Goal: Navigation & Orientation: Find specific page/section

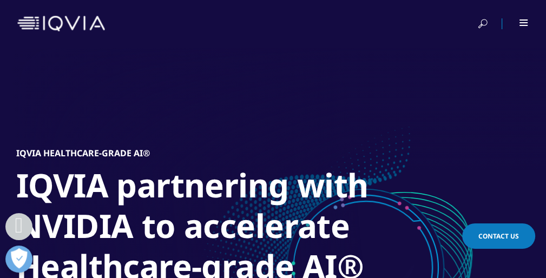
scroll to position [1145, 0]
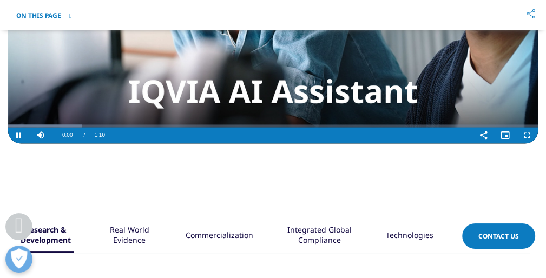
scroll to position [1010, 0]
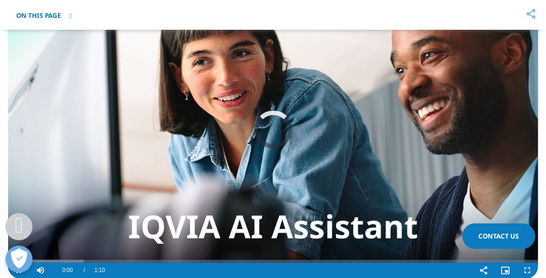
click at [308, 143] on video "Video Player" at bounding box center [273, 129] width 530 height 299
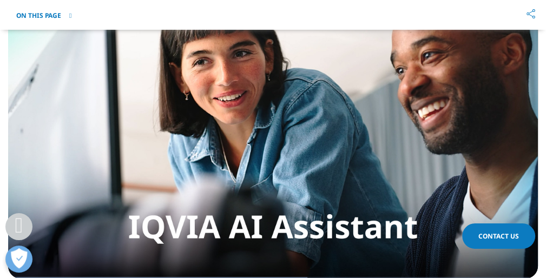
click at [0, 0] on link "Careers" at bounding box center [0, 0] width 0 height 0
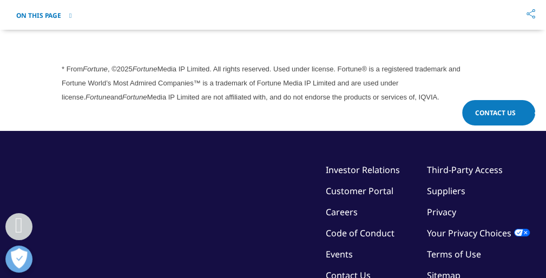
scroll to position [3163, 0]
